Goal: Communication & Community: Answer question/provide support

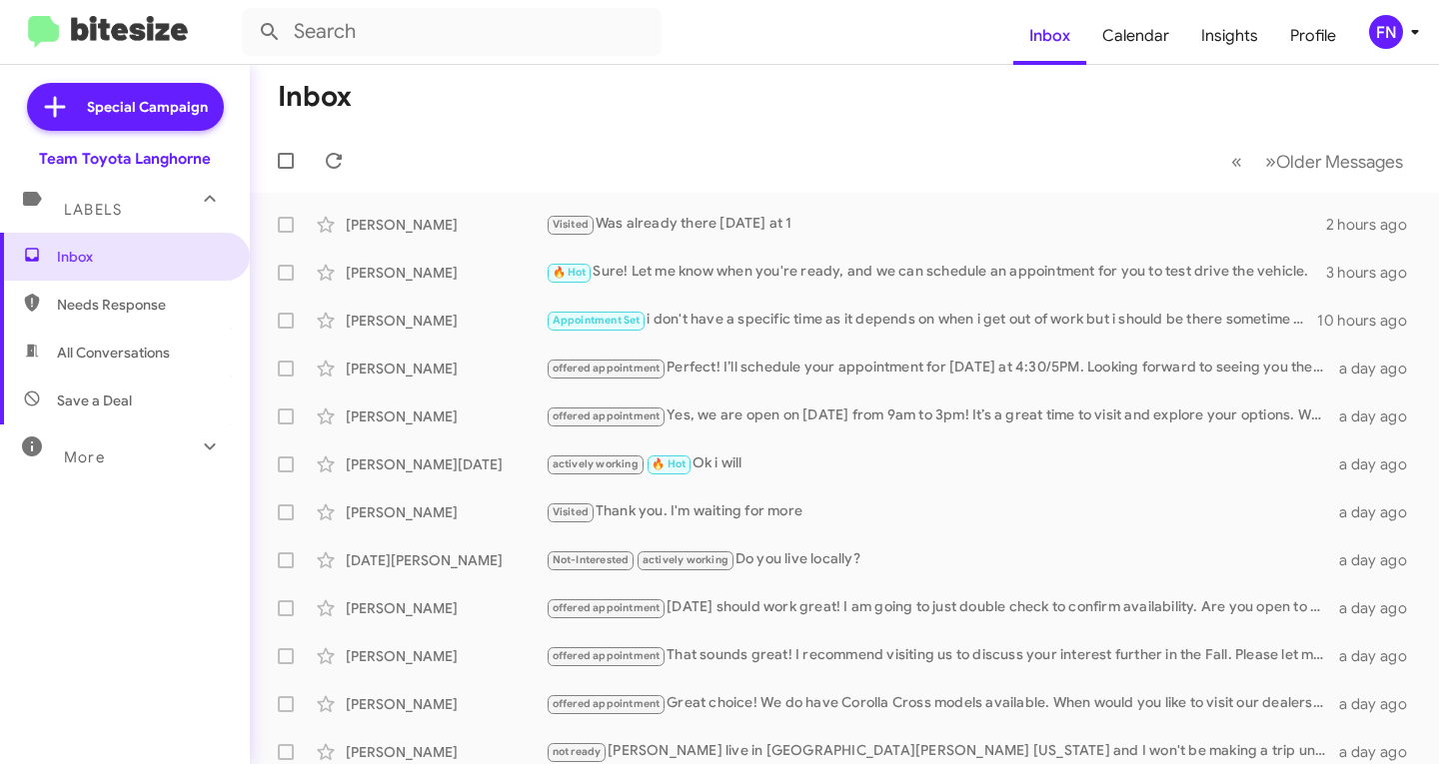
click at [110, 338] on span "All Conversations" at bounding box center [125, 353] width 250 height 48
type input "in:all-conversations"
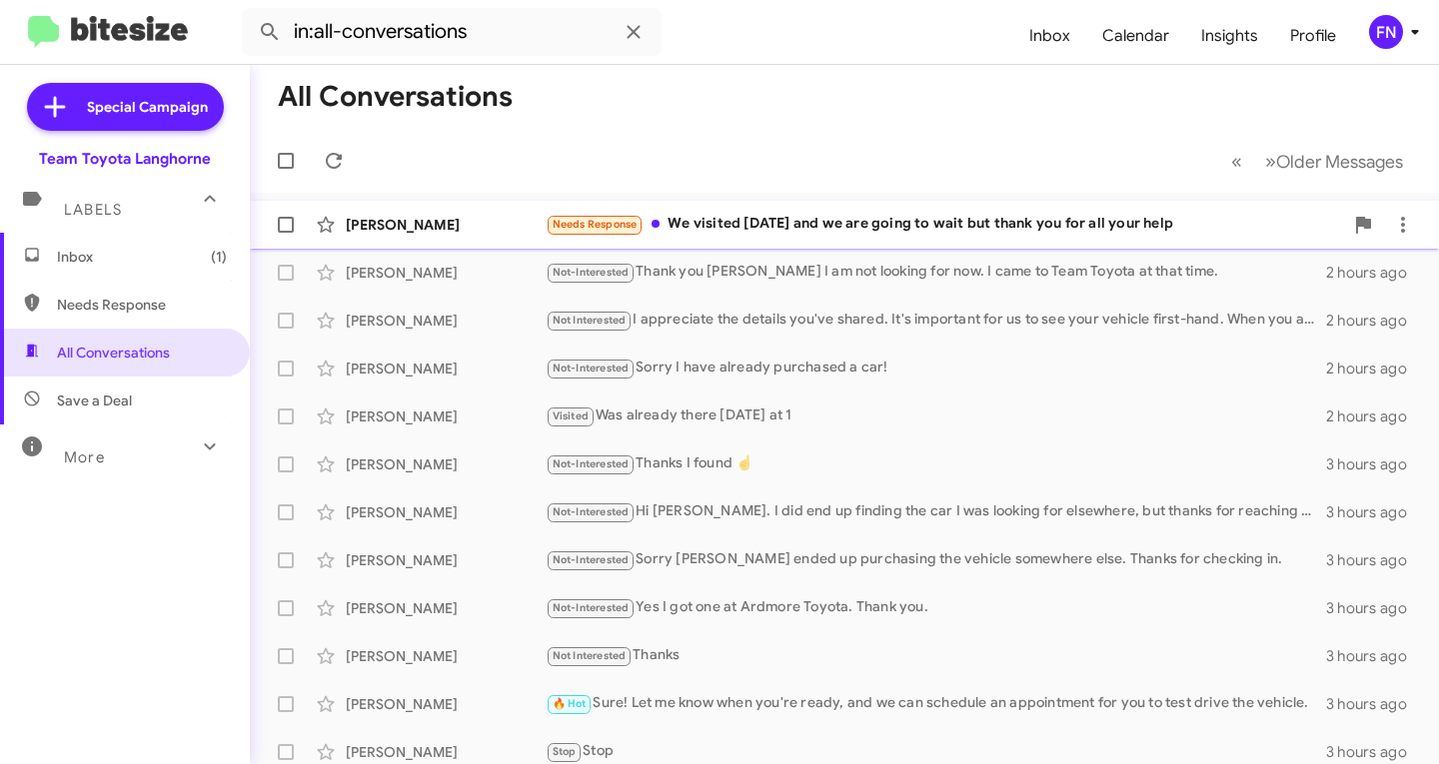
click at [468, 227] on div "[PERSON_NAME]" at bounding box center [446, 225] width 200 height 20
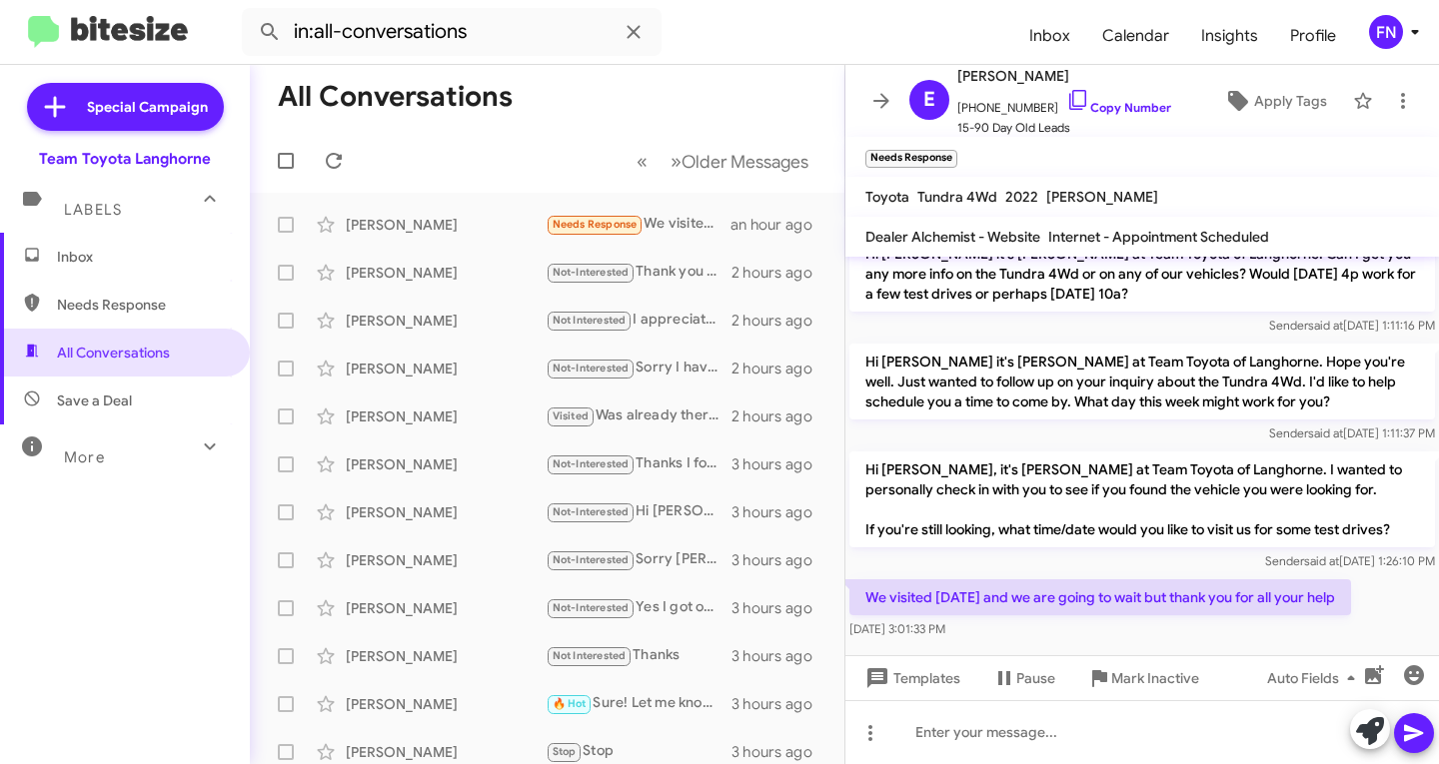
scroll to position [126, 0]
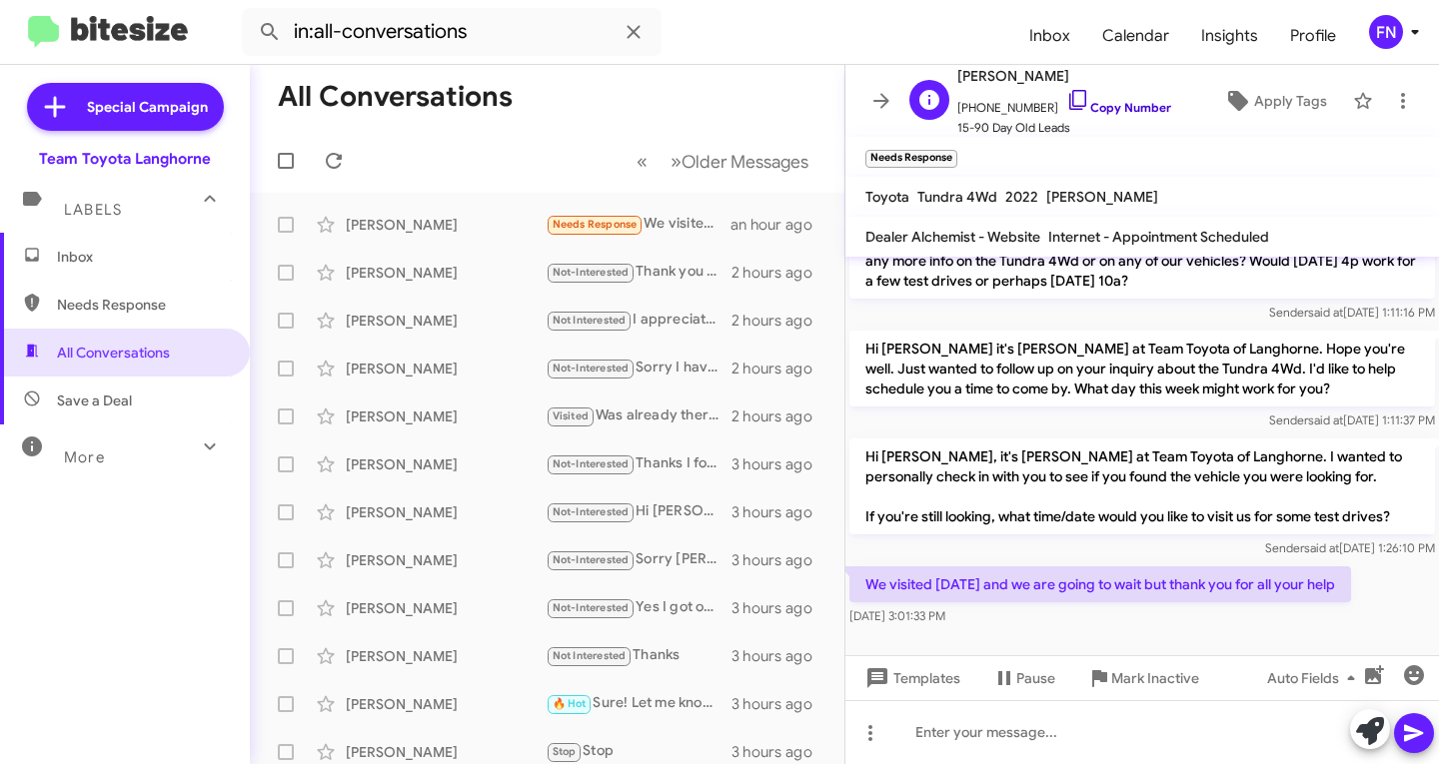
click at [1145, 112] on link "Copy Number" at bounding box center [1118, 107] width 105 height 15
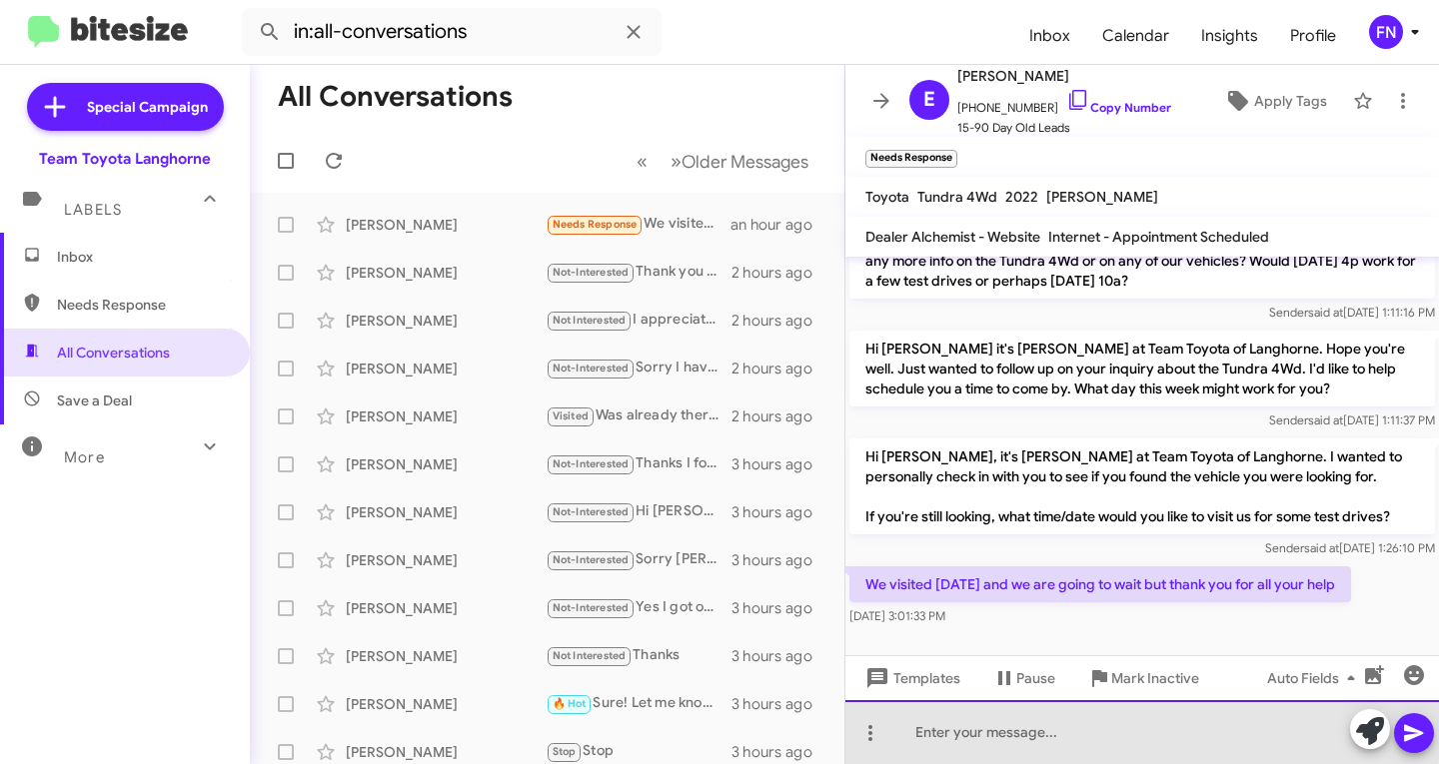
click at [1016, 713] on div at bounding box center [1142, 733] width 594 height 64
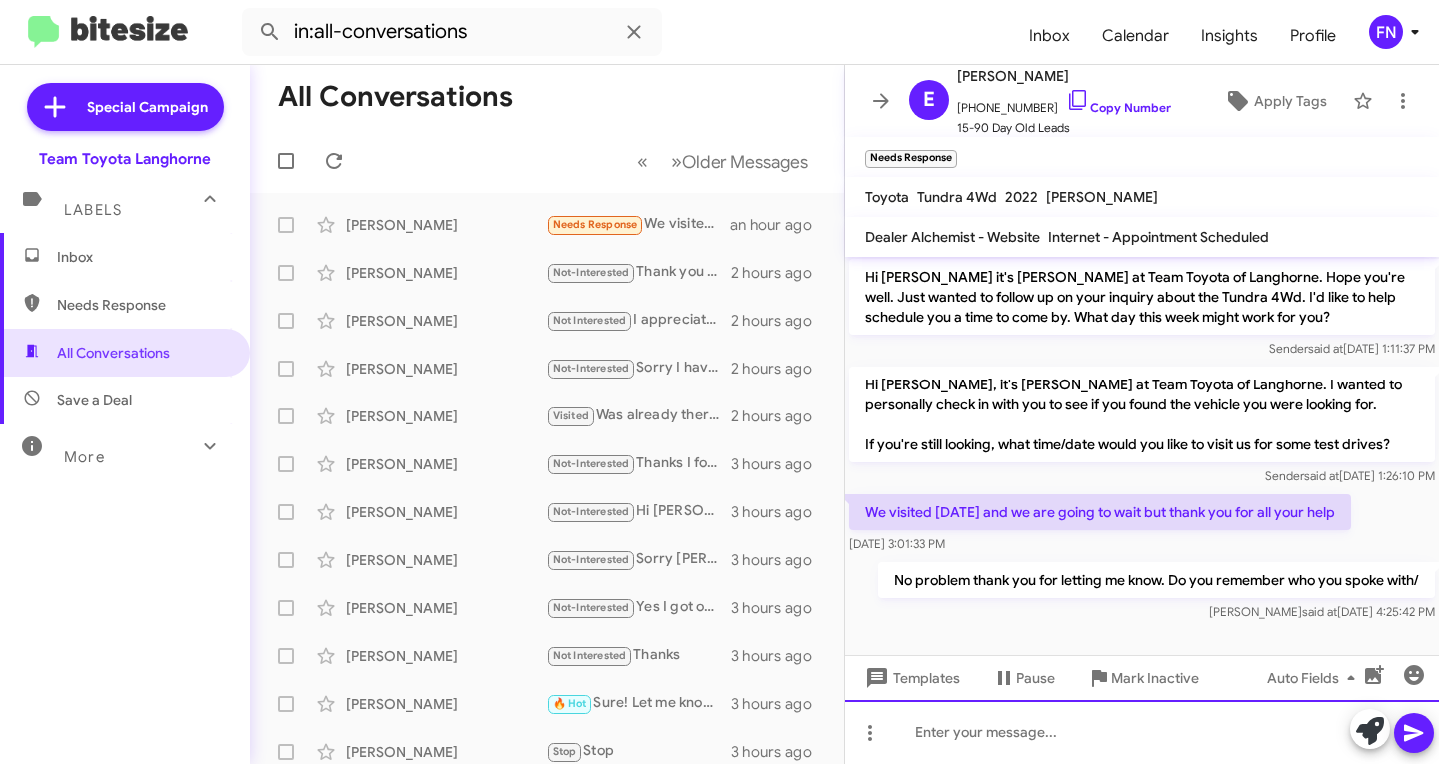
scroll to position [199, 0]
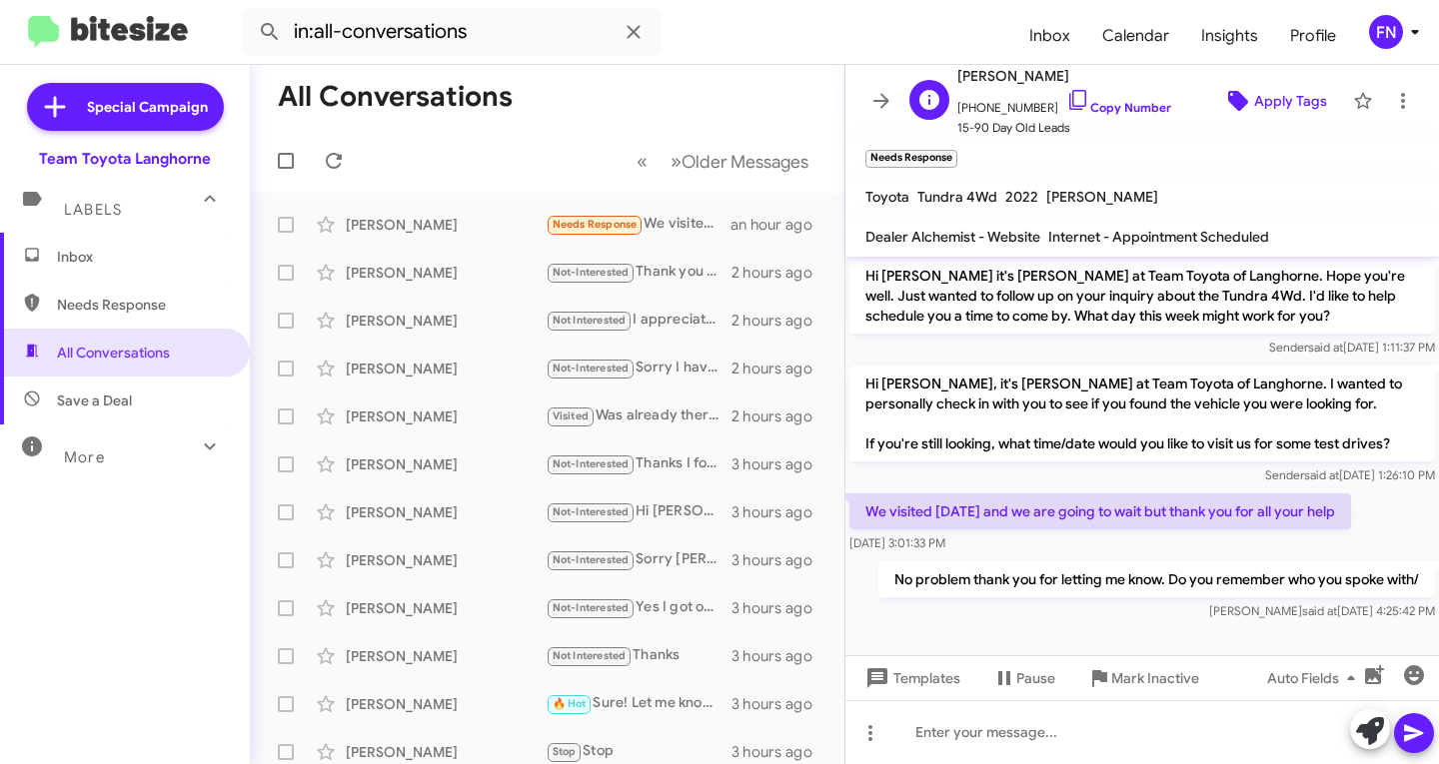
click at [1230, 89] on icon at bounding box center [1238, 101] width 24 height 24
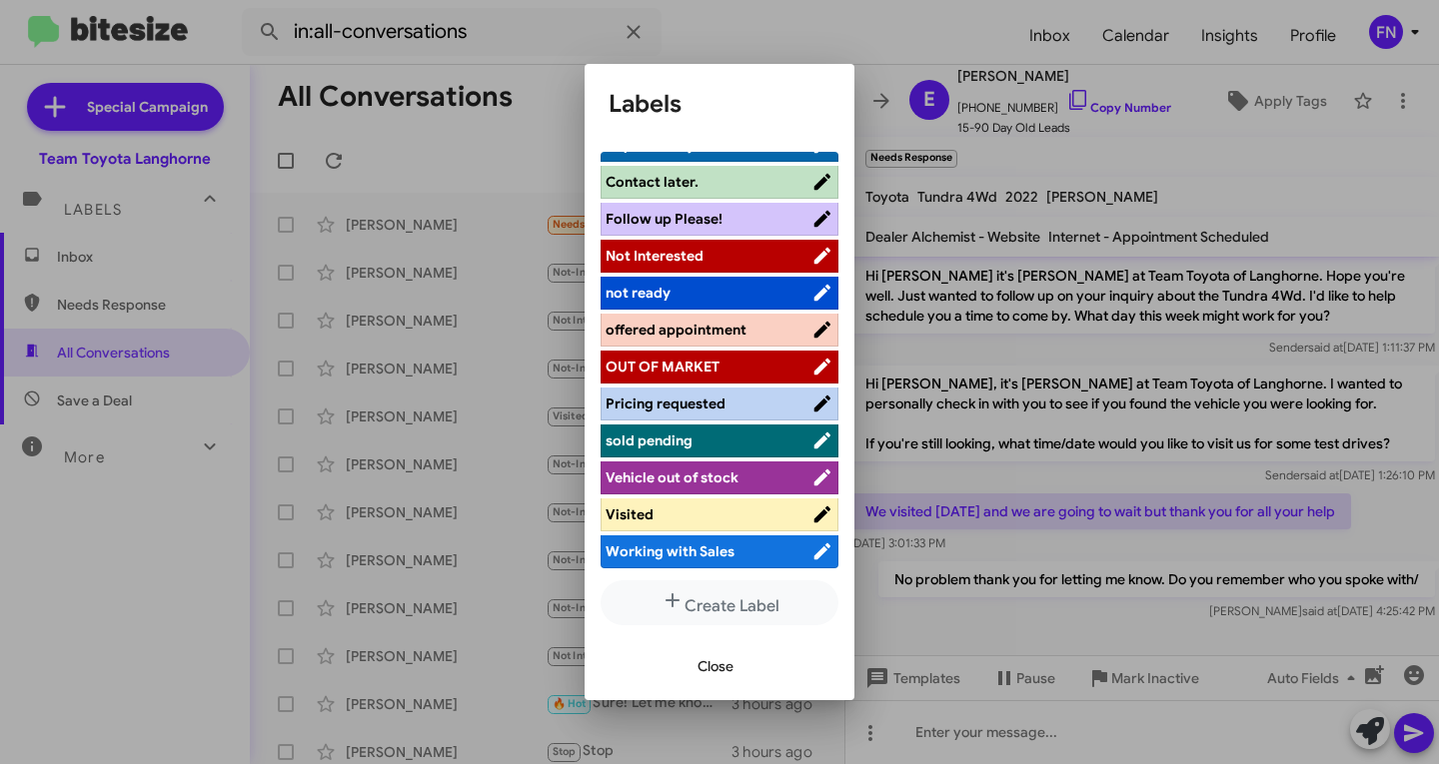
click at [650, 507] on span "Visited" at bounding box center [630, 515] width 48 height 18
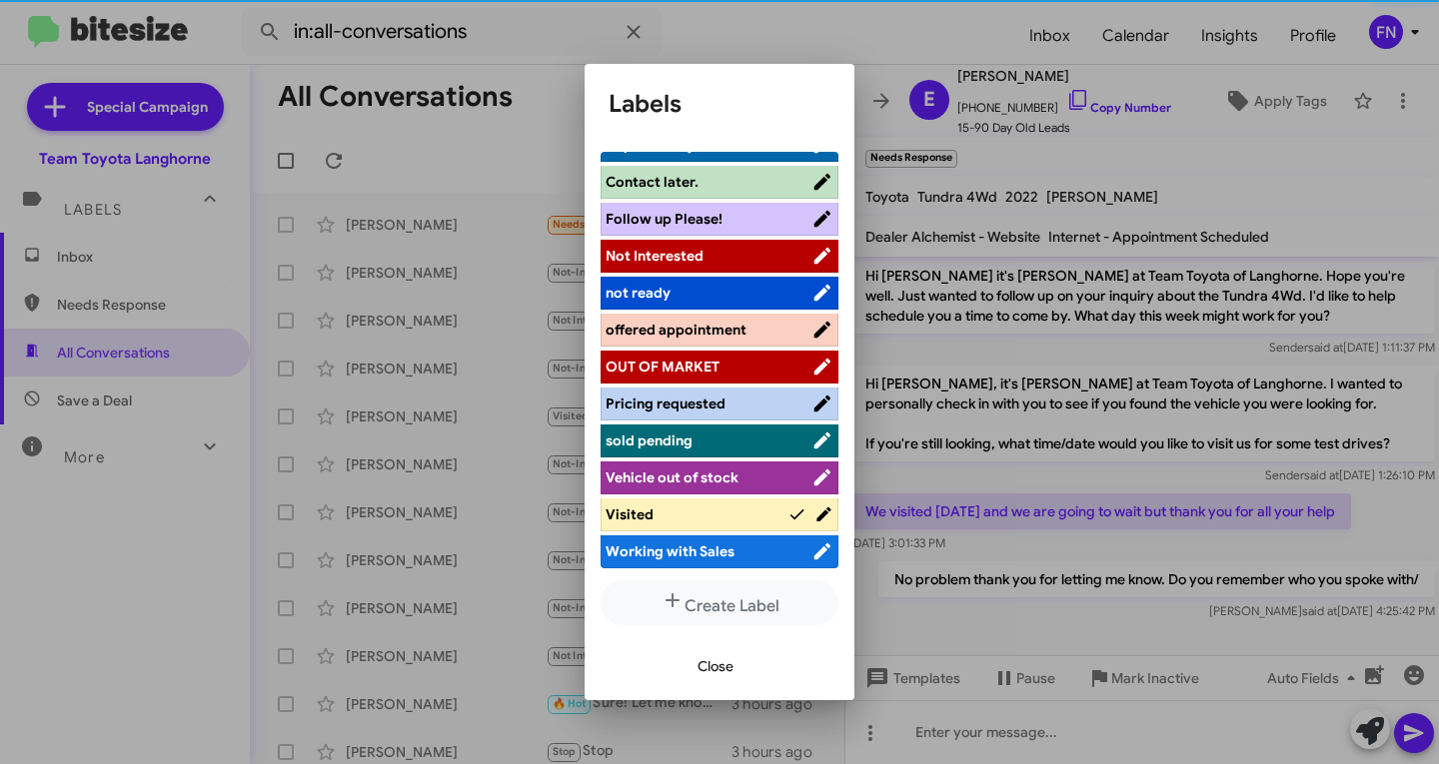
scroll to position [283, 0]
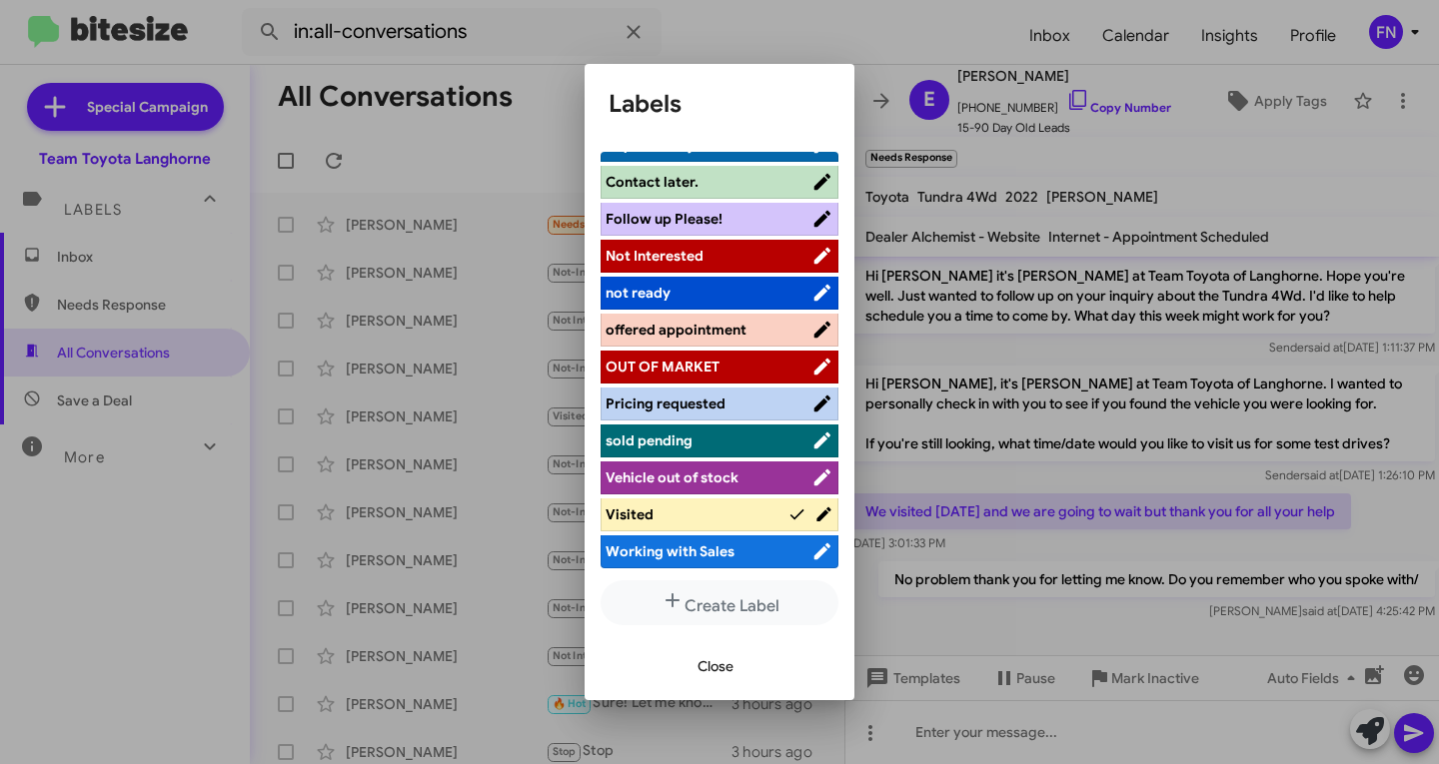
click at [706, 655] on span "Close" at bounding box center [716, 667] width 36 height 36
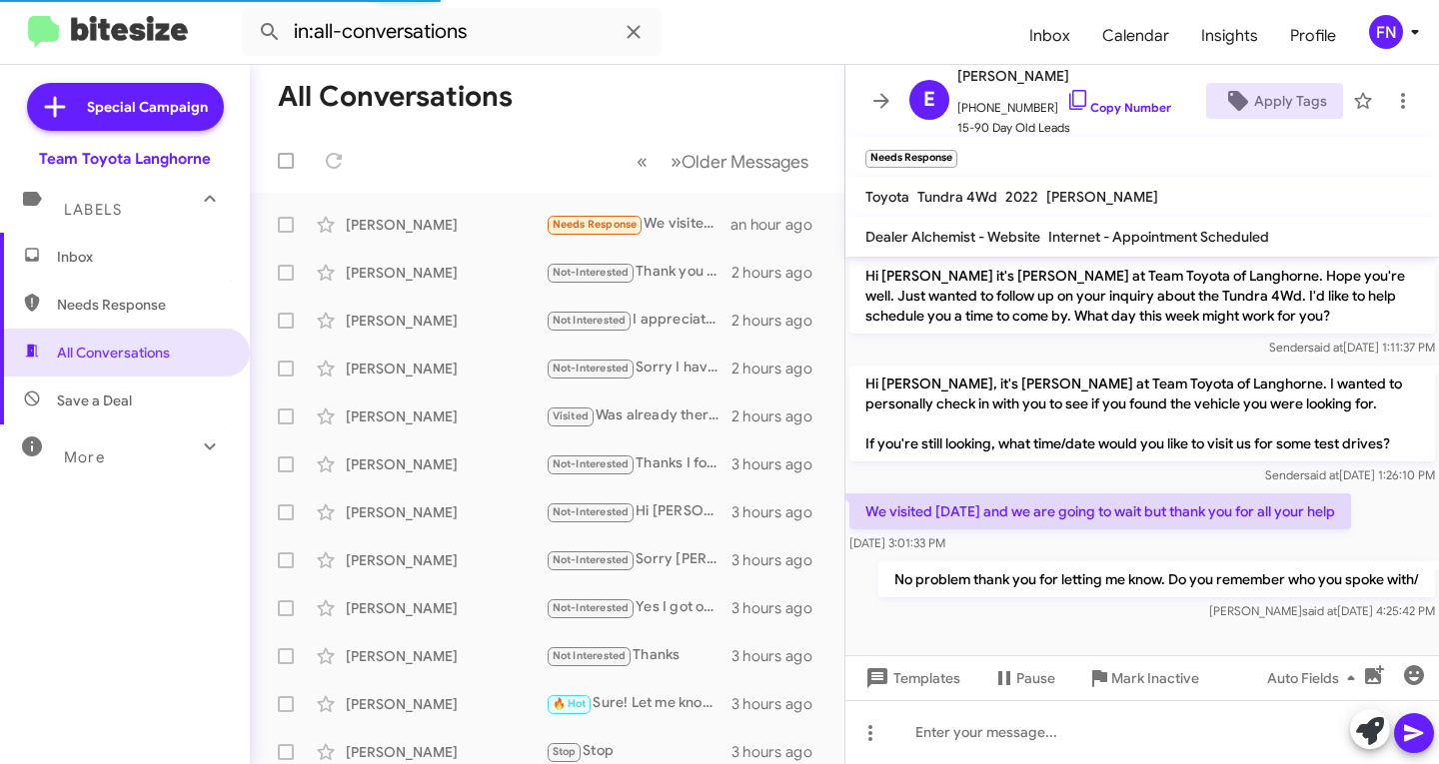
click at [134, 237] on span "Inbox" at bounding box center [125, 257] width 250 height 48
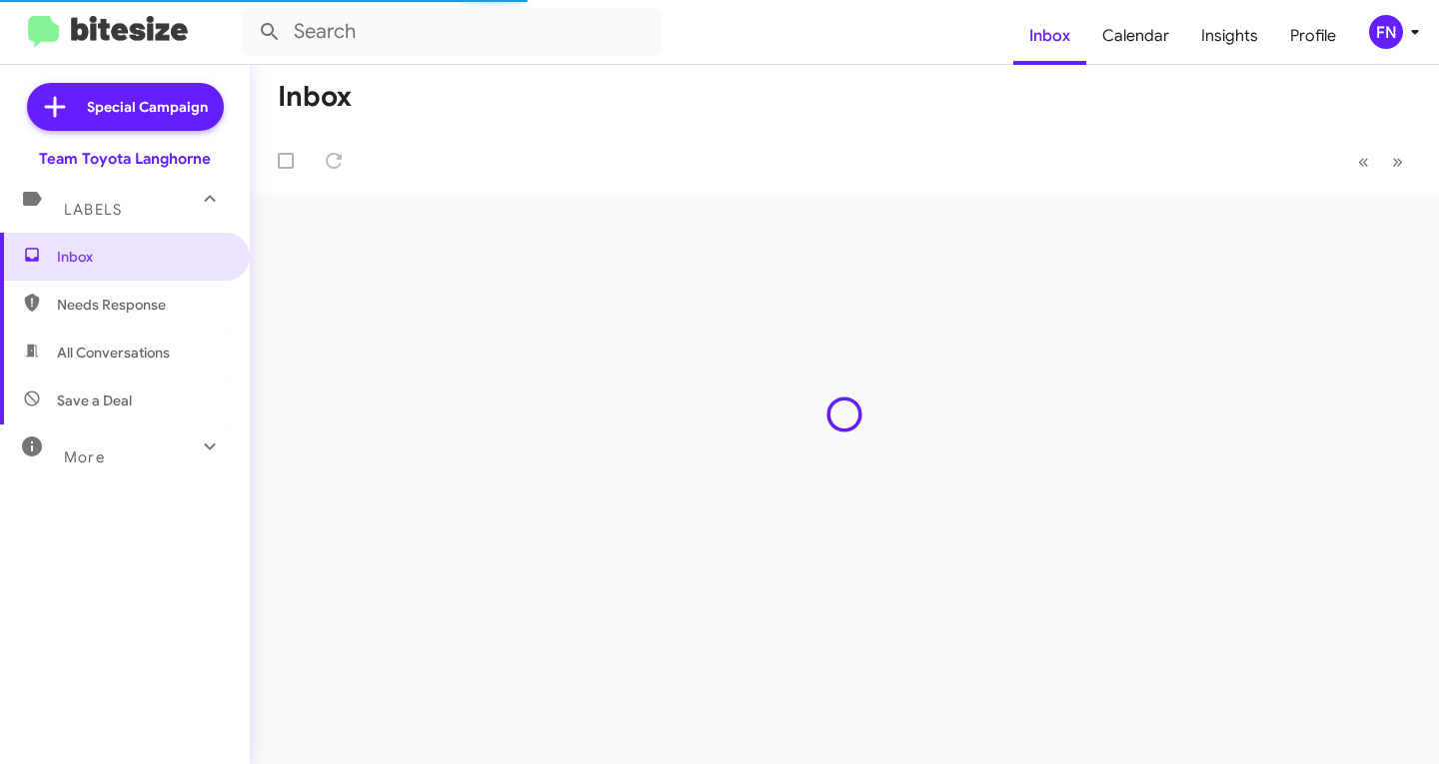
click at [126, 331] on span "All Conversations" at bounding box center [125, 353] width 250 height 48
type input "in:all-conversations"
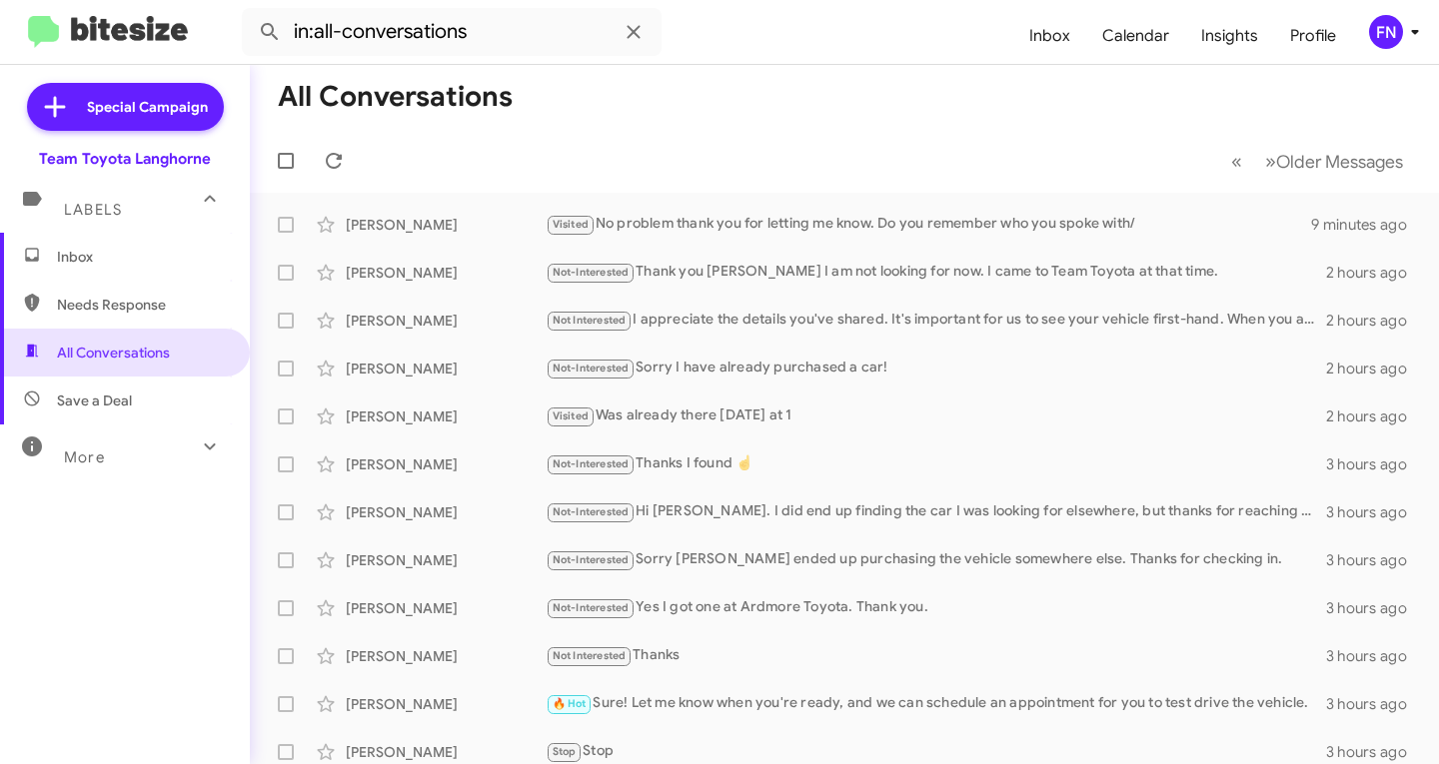
click at [155, 219] on div "Labels" at bounding box center [105, 201] width 178 height 37
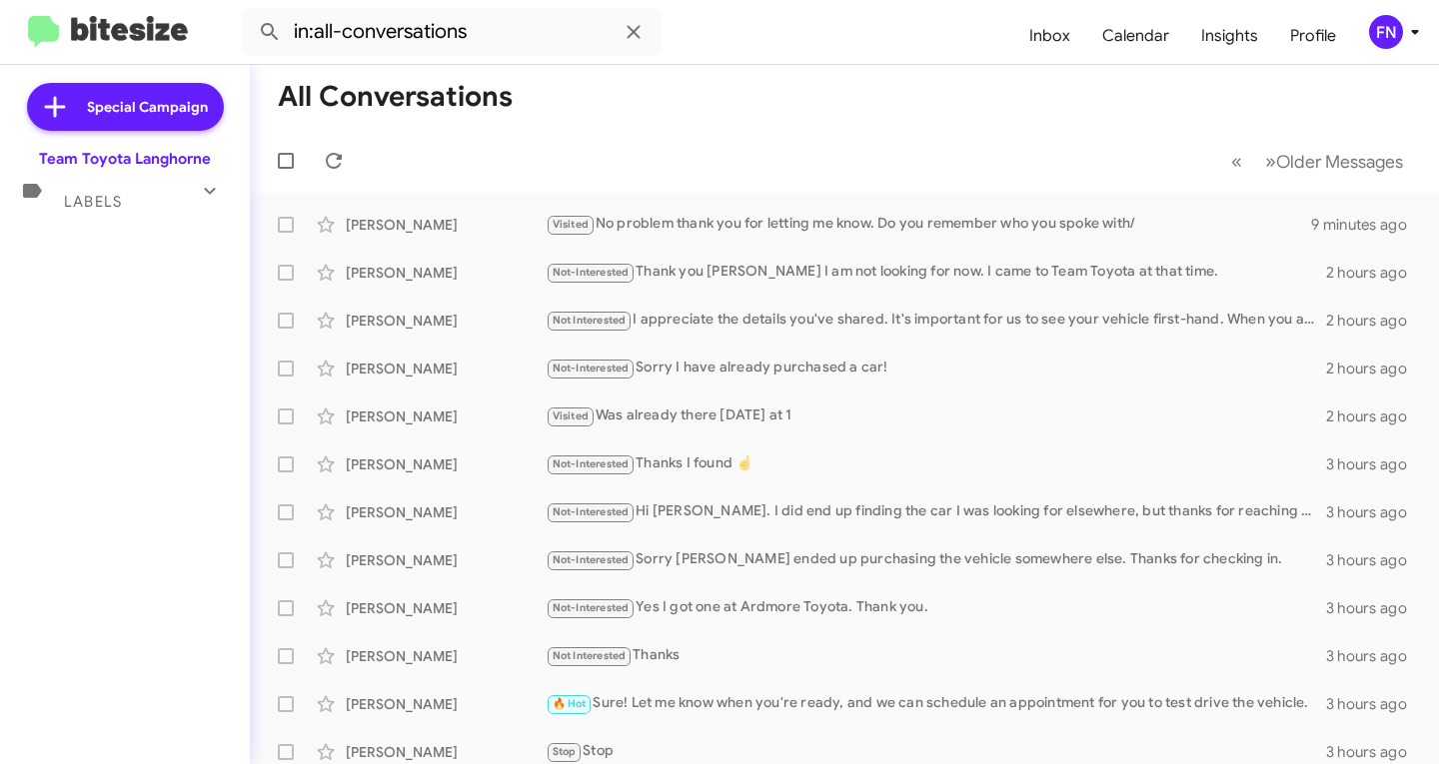
click at [156, 241] on div "Special Campaign Team Toyota Langhorne Labels Inbox Needs Response All Conversa…" at bounding box center [125, 411] width 250 height 692
click at [176, 205] on div "Labels" at bounding box center [105, 193] width 178 height 37
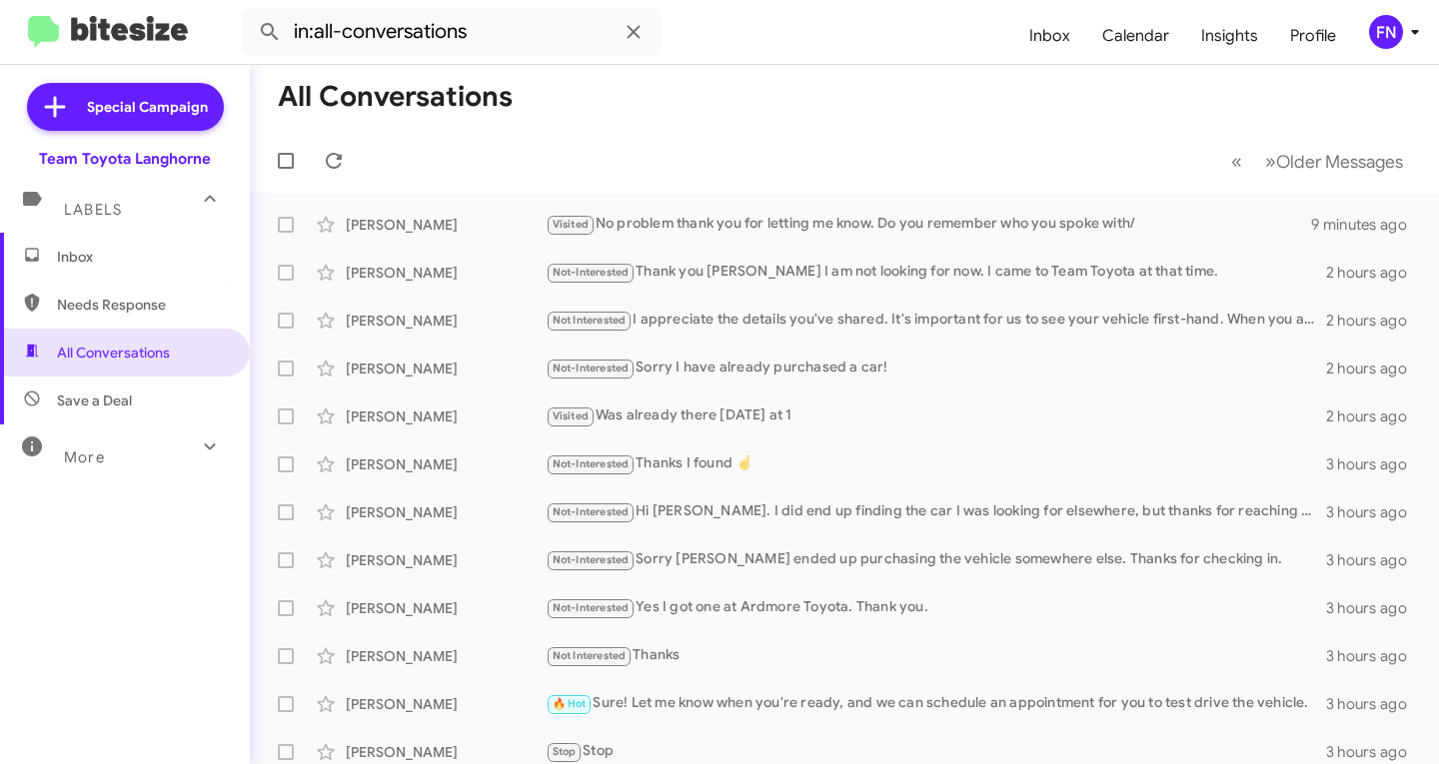
click at [172, 238] on span "Inbox" at bounding box center [125, 257] width 250 height 48
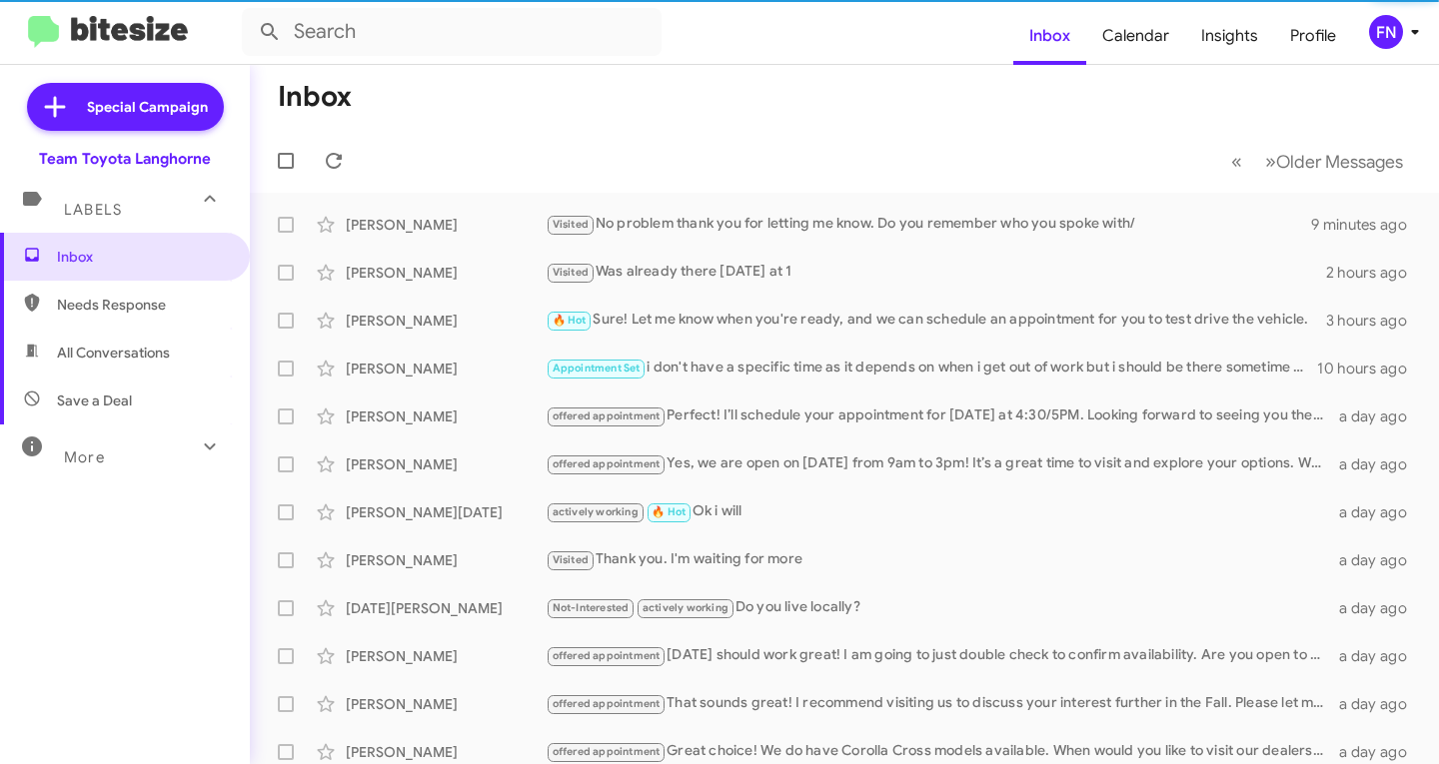
click at [166, 354] on span "All Conversations" at bounding box center [113, 353] width 113 height 20
type input "in:all-conversations"
